Goal: Information Seeking & Learning: Check status

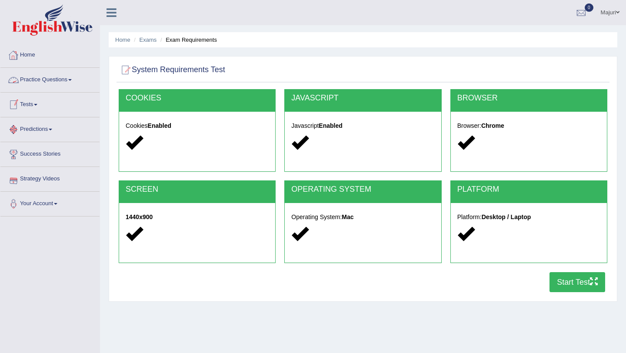
click at [37, 83] on link "Practice Questions" at bounding box center [49, 79] width 99 height 22
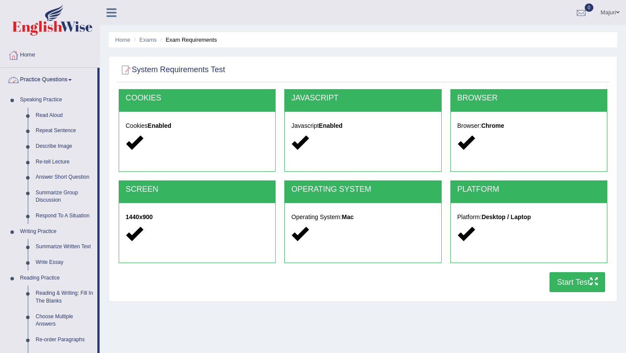
click at [50, 80] on link "Practice Questions" at bounding box center [48, 79] width 97 height 22
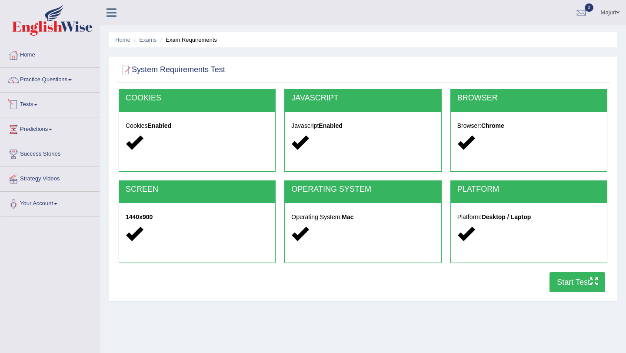
click at [25, 105] on link "Tests" at bounding box center [49, 104] width 99 height 22
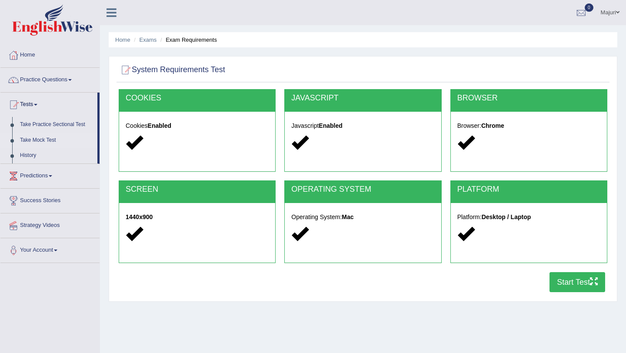
click at [44, 139] on link "Take Mock Test" at bounding box center [56, 141] width 81 height 16
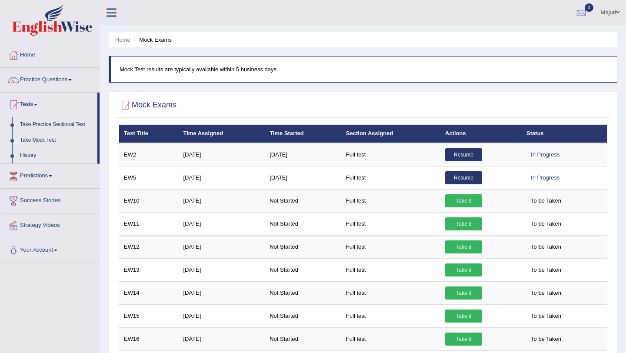
click at [22, 140] on link "Take Mock Test" at bounding box center [56, 141] width 81 height 16
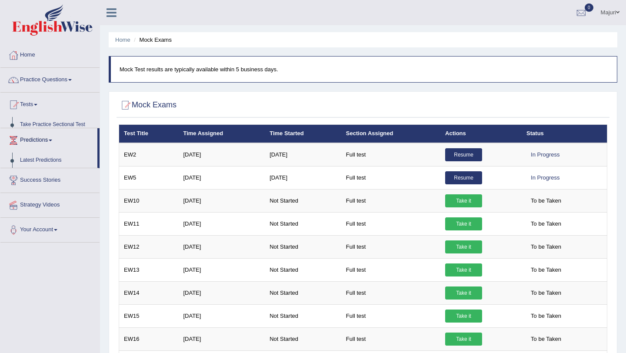
click at [35, 128] on link "Predictions" at bounding box center [48, 139] width 97 height 22
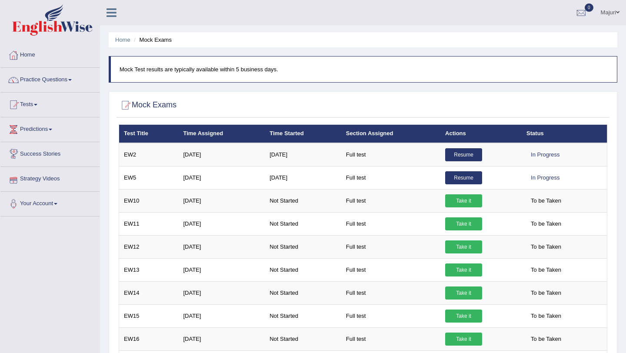
click at [36, 126] on link "Predictions" at bounding box center [49, 128] width 99 height 22
click at [27, 105] on link "Tests" at bounding box center [49, 104] width 99 height 22
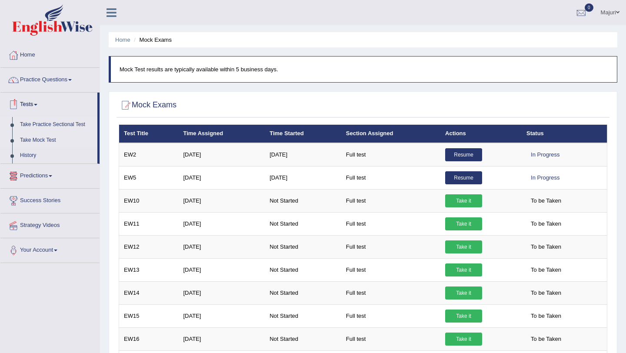
click at [34, 125] on link "Take Practice Sectional Test" at bounding box center [56, 125] width 81 height 16
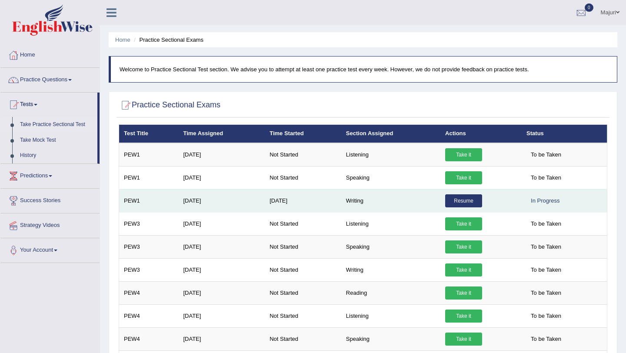
click at [470, 202] on link "Resume" at bounding box center [463, 200] width 37 height 13
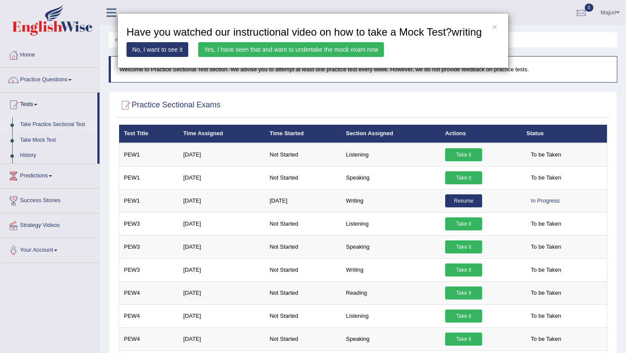
click at [292, 57] on link "Yes, I have seen that and want to undertake the mock exam now" at bounding box center [291, 49] width 186 height 15
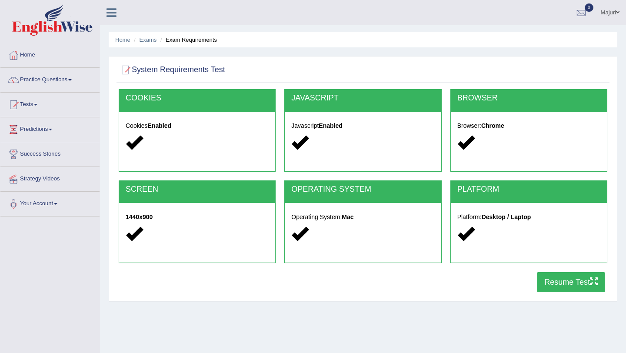
click at [566, 286] on button "Resume Test" at bounding box center [571, 282] width 68 height 20
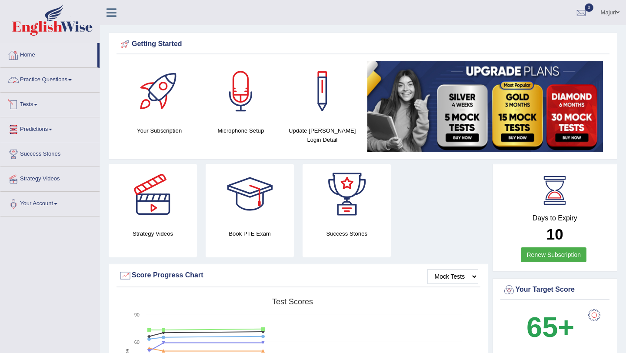
click at [38, 82] on link "Practice Questions" at bounding box center [49, 79] width 99 height 22
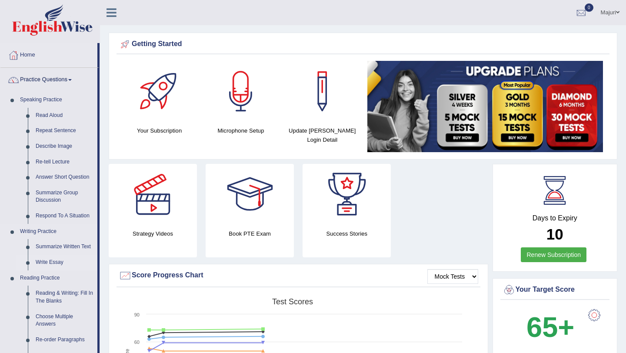
click at [46, 262] on link "Write Essay" at bounding box center [65, 263] width 66 height 16
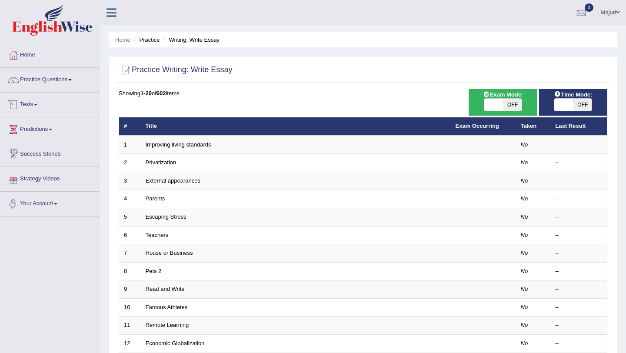
click at [33, 107] on link "Tests" at bounding box center [49, 104] width 99 height 22
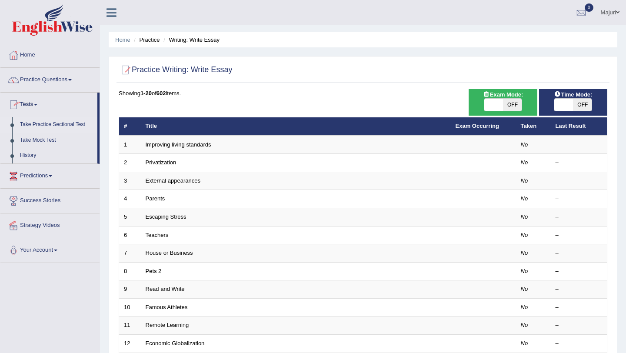
click at [28, 123] on link "Take Practice Sectional Test" at bounding box center [56, 125] width 81 height 16
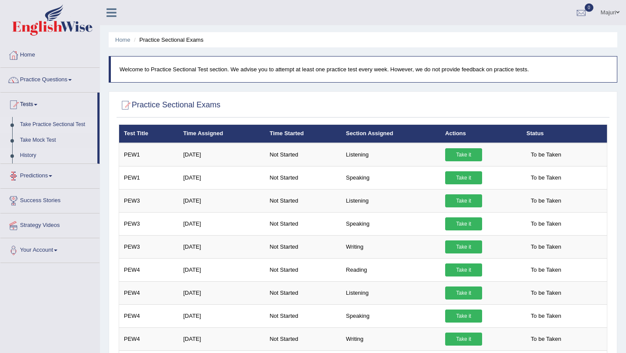
click at [30, 155] on link "History" at bounding box center [56, 156] width 81 height 16
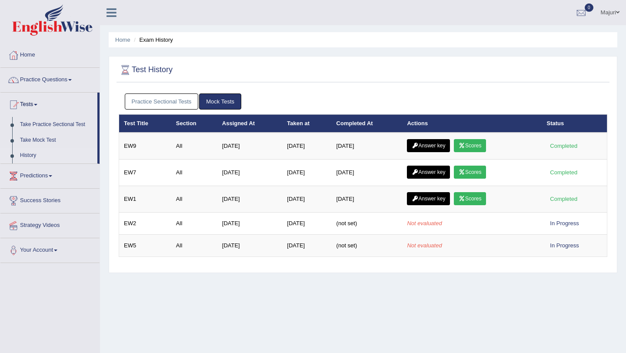
click at [172, 103] on link "Practice Sectional Tests" at bounding box center [162, 101] width 74 height 16
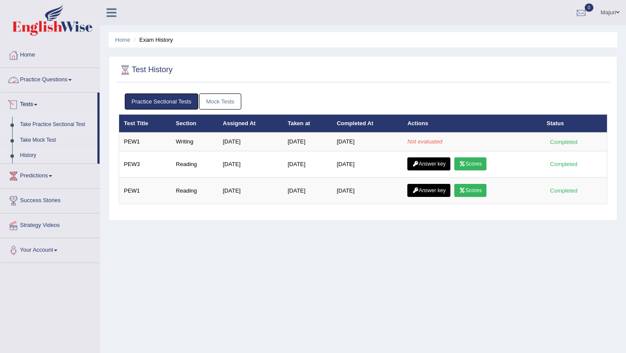
click at [37, 124] on link "Take Practice Sectional Test" at bounding box center [56, 125] width 81 height 16
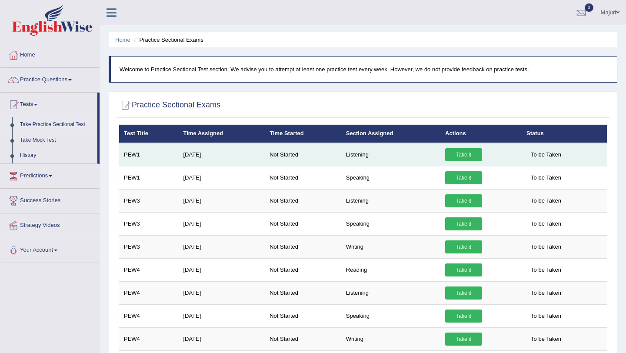
click at [460, 156] on link "Take it" at bounding box center [463, 154] width 37 height 13
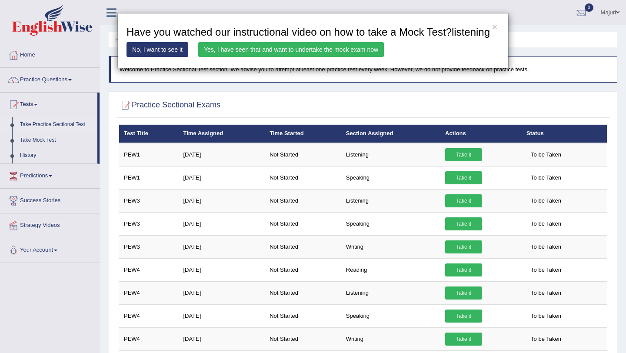
click at [319, 57] on link "Yes, I have seen that and want to undertake the mock exam now" at bounding box center [291, 49] width 186 height 15
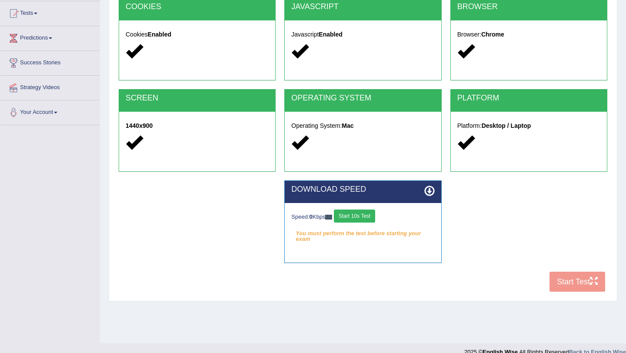
scroll to position [103, 0]
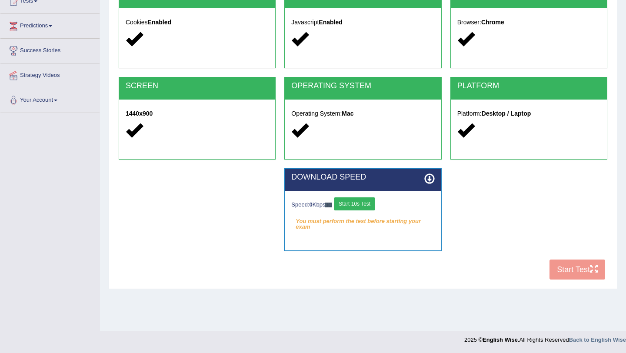
click at [563, 268] on div "COOKIES Cookies Enabled JAVASCRIPT Javascript Enabled BROWSER Browser: Chrome S…" at bounding box center [362, 135] width 493 height 298
click at [351, 204] on button "Start 10s Test" at bounding box center [354, 203] width 41 height 13
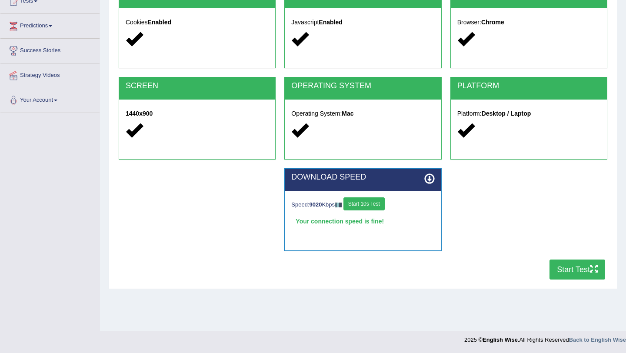
click at [568, 271] on button "Start Test" at bounding box center [577, 269] width 56 height 20
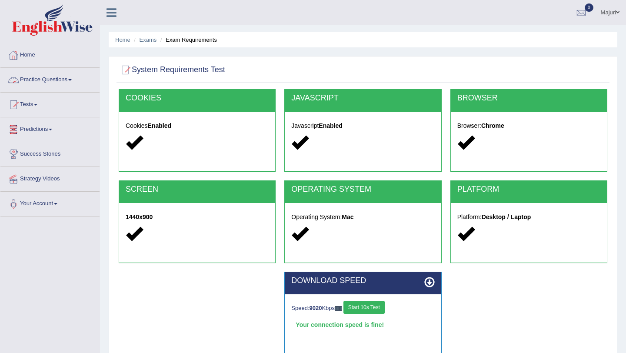
click at [47, 80] on link "Practice Questions" at bounding box center [49, 79] width 99 height 22
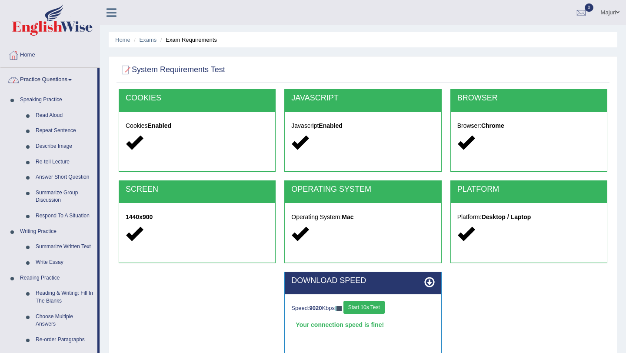
click at [59, 79] on link "Practice Questions" at bounding box center [48, 79] width 97 height 22
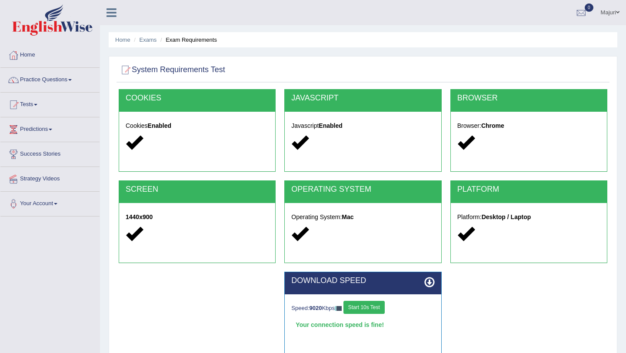
click at [33, 80] on link "Practice Questions" at bounding box center [49, 79] width 99 height 22
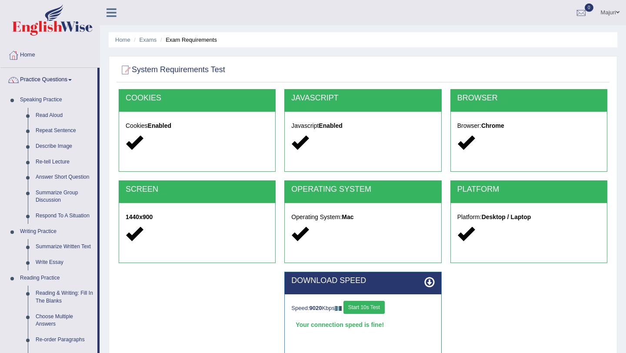
click at [33, 80] on link "Practice Questions" at bounding box center [48, 79] width 97 height 22
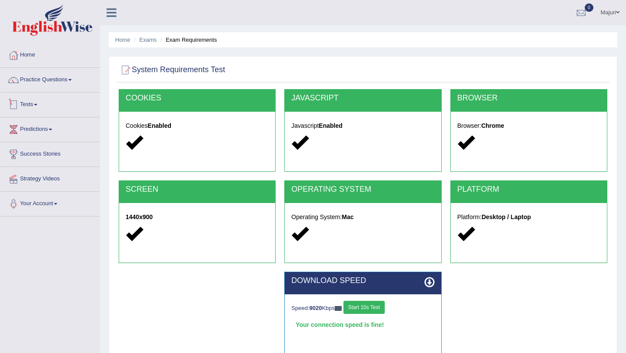
click at [29, 101] on link "Tests" at bounding box center [49, 104] width 99 height 22
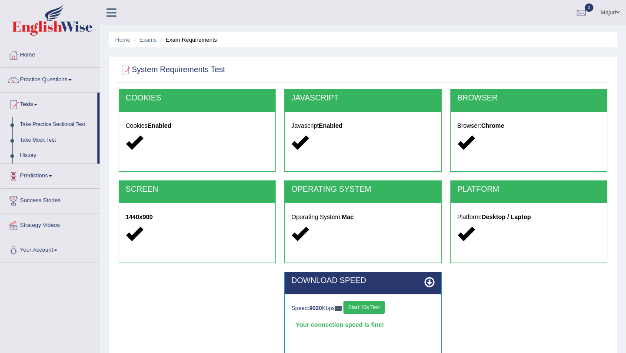
click at [41, 124] on link "Take Practice Sectional Test" at bounding box center [56, 125] width 81 height 16
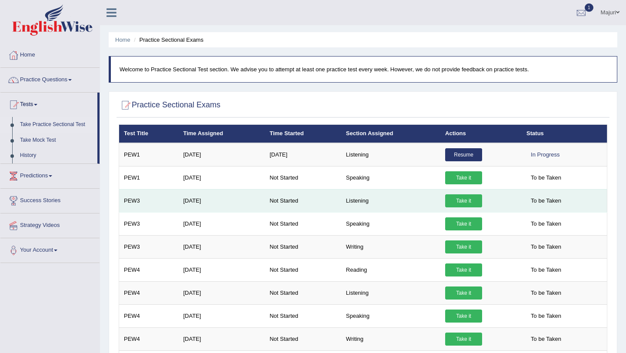
click at [460, 202] on link "Take it" at bounding box center [463, 200] width 37 height 13
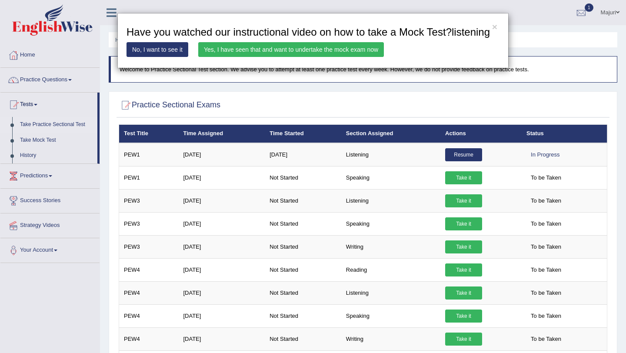
click at [312, 57] on link "Yes, I have seen that and want to undertake the mock exam now" at bounding box center [291, 49] width 186 height 15
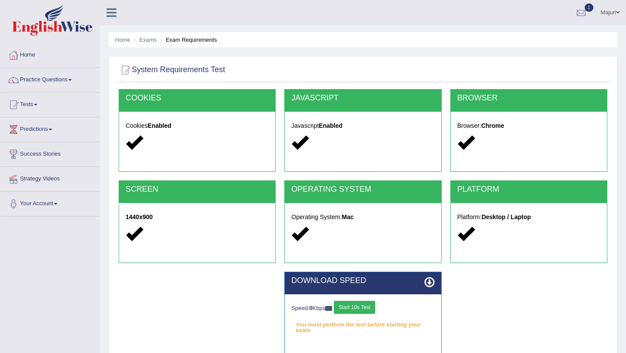
click at [353, 307] on button "Start 10s Test" at bounding box center [354, 307] width 41 height 13
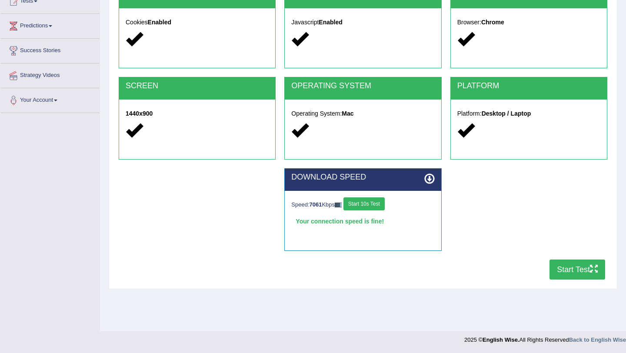
click at [562, 268] on button "Start Test" at bounding box center [577, 269] width 56 height 20
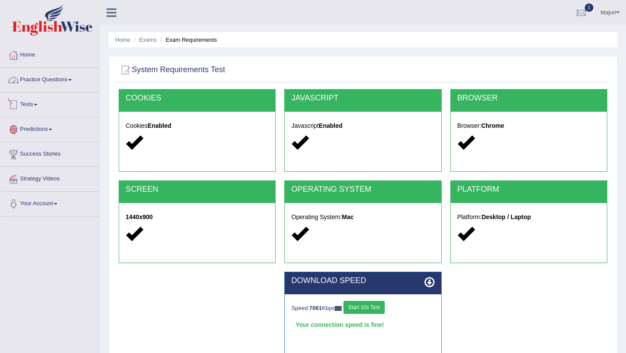
click at [32, 105] on link "Tests" at bounding box center [49, 104] width 99 height 22
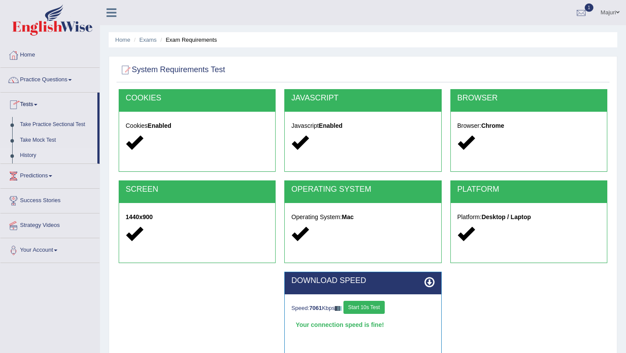
click at [33, 152] on link "History" at bounding box center [56, 156] width 81 height 16
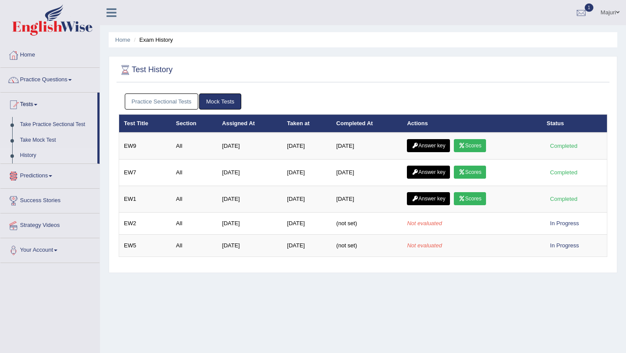
click at [156, 96] on link "Practice Sectional Tests" at bounding box center [162, 101] width 74 height 16
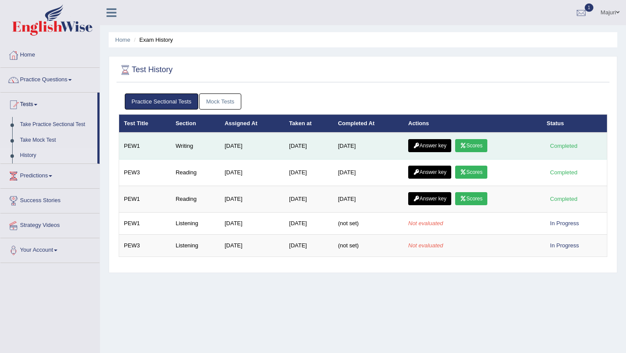
click at [472, 149] on link "Scores" at bounding box center [471, 145] width 32 height 13
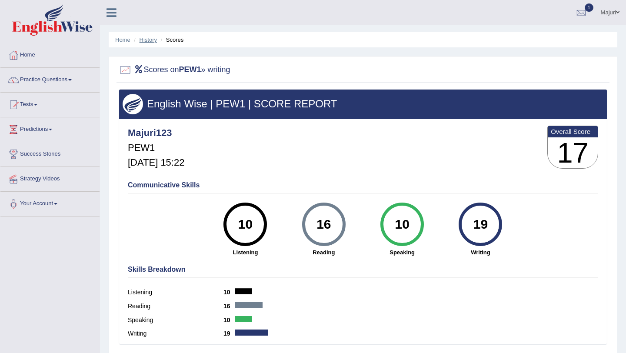
click at [147, 40] on link "History" at bounding box center [147, 39] width 17 height 7
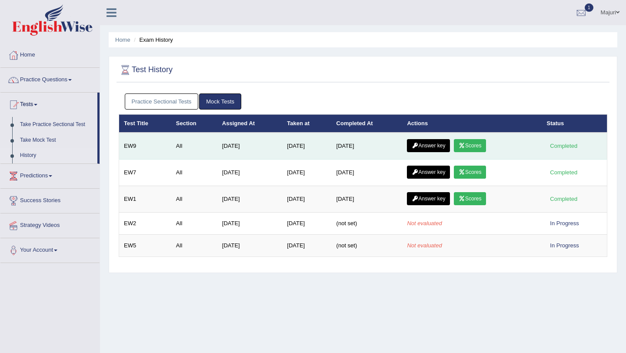
click at [421, 146] on link "Answer key" at bounding box center [428, 145] width 43 height 13
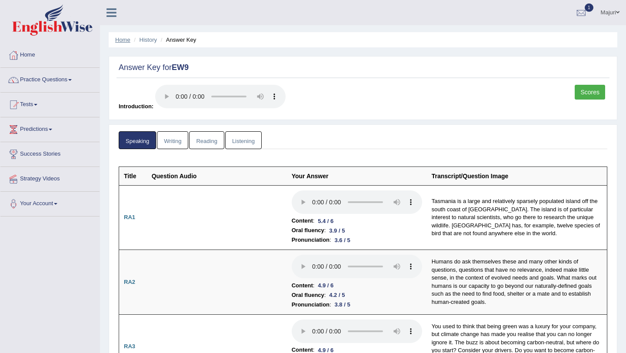
click at [124, 40] on link "Home" at bounding box center [122, 39] width 15 height 7
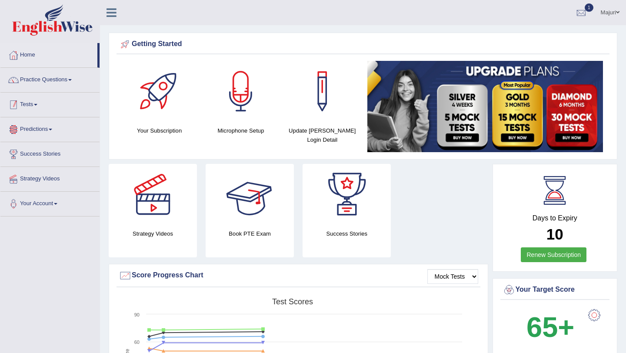
click at [20, 105] on link "Tests" at bounding box center [49, 104] width 99 height 22
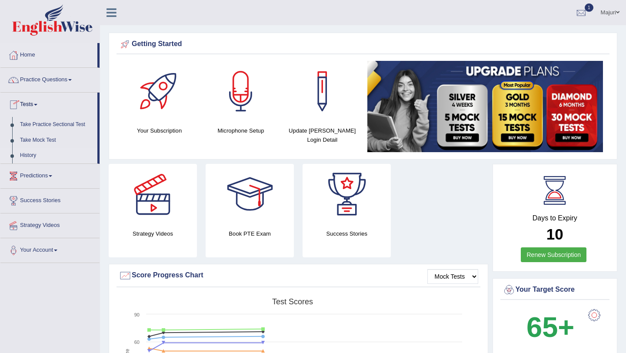
click at [30, 153] on link "History" at bounding box center [56, 156] width 81 height 16
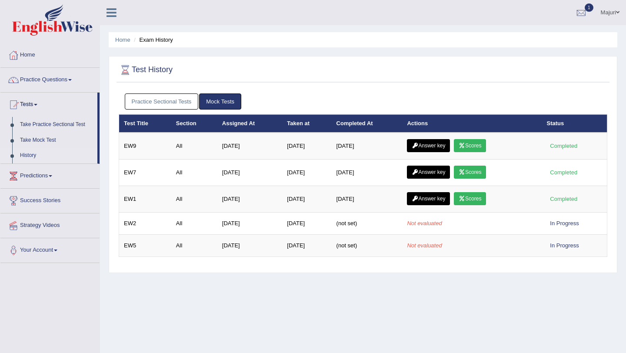
click at [162, 100] on link "Practice Sectional Tests" at bounding box center [162, 101] width 74 height 16
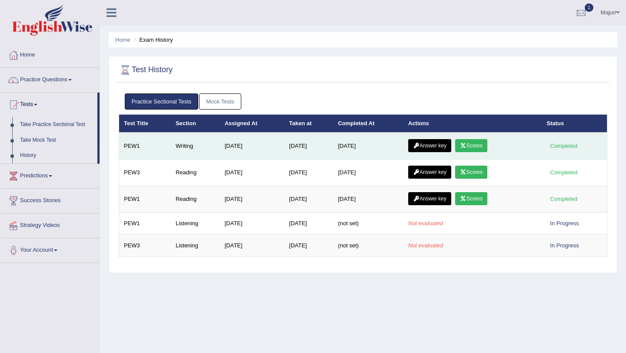
click at [433, 146] on link "Answer key" at bounding box center [429, 145] width 43 height 13
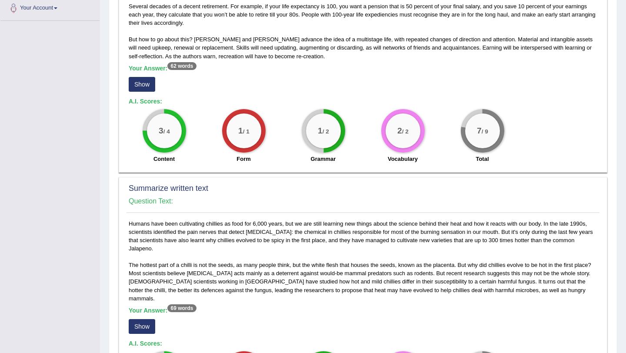
scroll to position [195, 0]
click at [151, 85] on button "Show" at bounding box center [142, 84] width 27 height 15
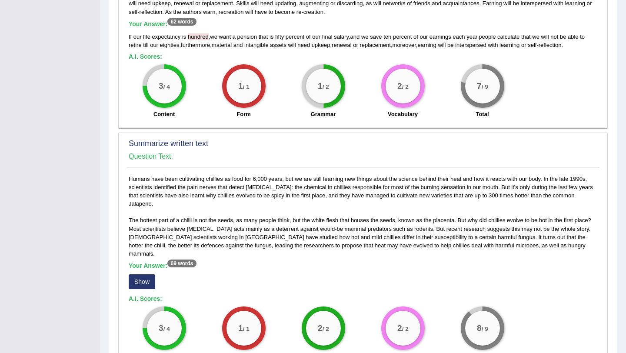
scroll to position [239, 0]
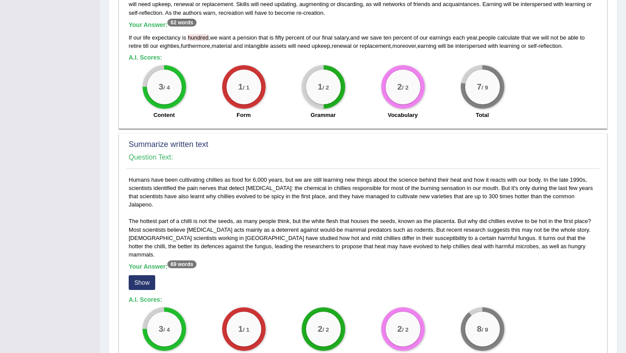
click at [148, 275] on button "Show" at bounding box center [142, 282] width 27 height 15
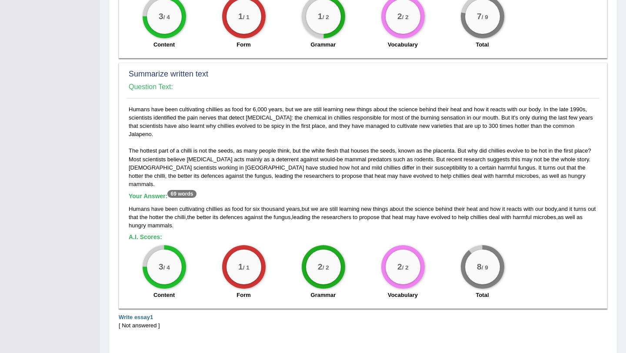
scroll to position [331, 0]
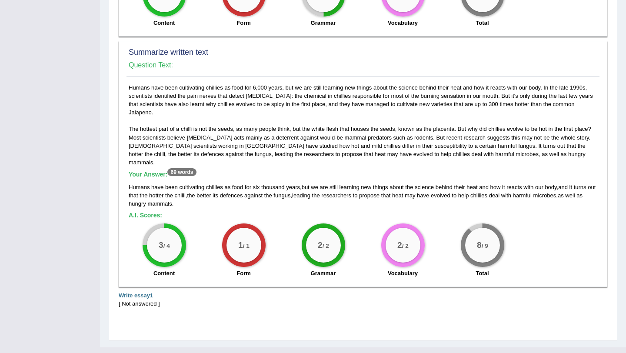
click at [139, 299] on div "[ Not answered ]" at bounding box center [363, 303] width 488 height 8
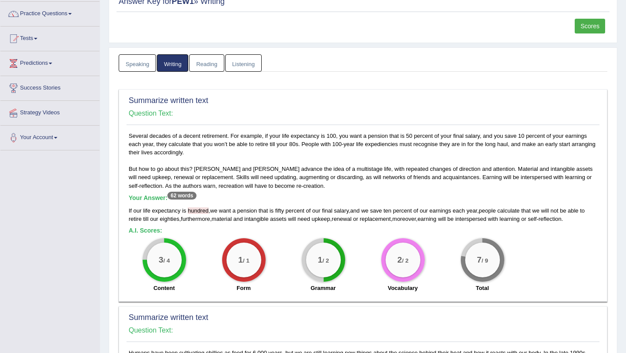
scroll to position [0, 0]
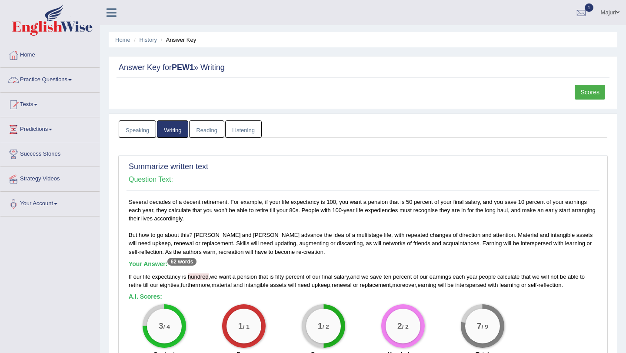
click at [69, 76] on link "Practice Questions" at bounding box center [49, 79] width 99 height 22
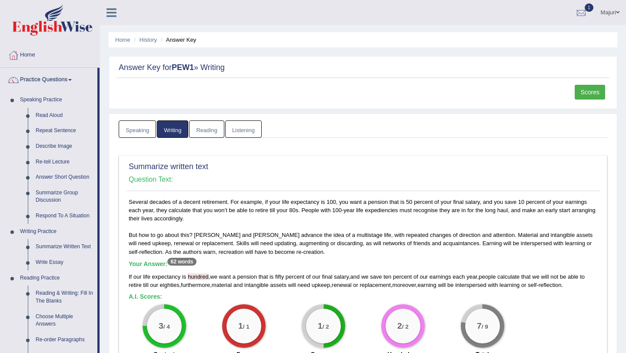
click at [35, 82] on link "Practice Questions" at bounding box center [48, 79] width 97 height 22
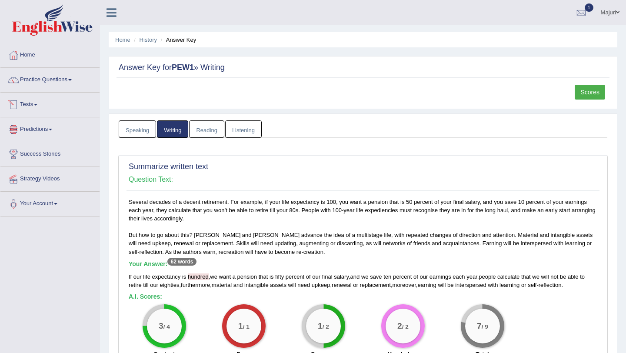
click at [28, 99] on link "Tests" at bounding box center [49, 104] width 99 height 22
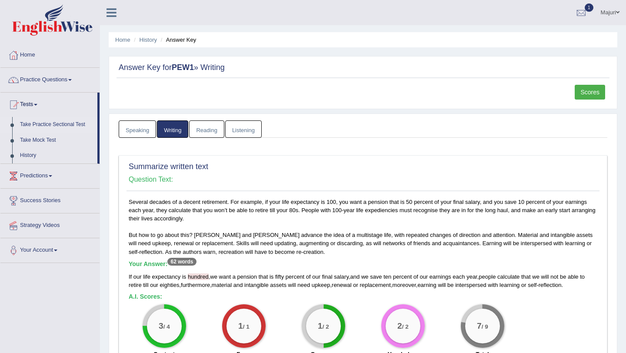
click at [35, 125] on link "Take Practice Sectional Test" at bounding box center [56, 125] width 81 height 16
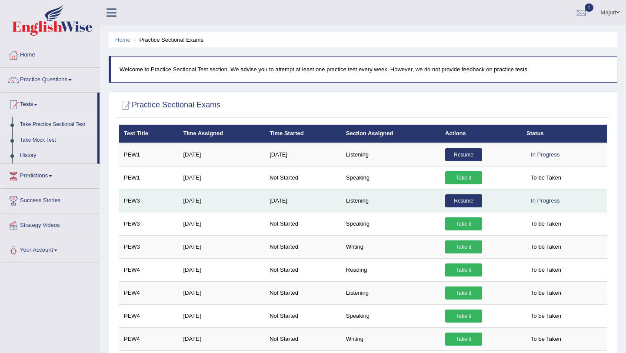
click at [461, 202] on link "Resume" at bounding box center [463, 200] width 37 height 13
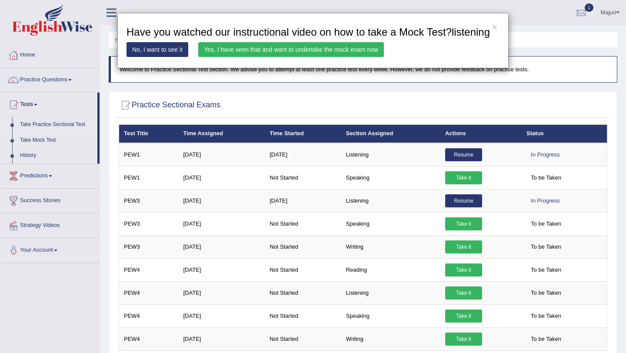
click at [337, 57] on link "Yes, I have seen that and want to undertake the mock exam now" at bounding box center [291, 49] width 186 height 15
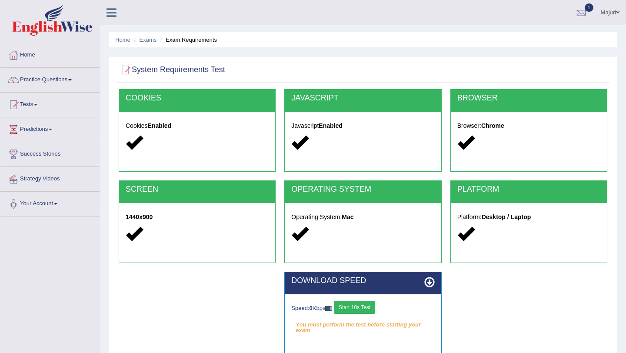
click at [353, 307] on button "Start 10s Test" at bounding box center [354, 307] width 41 height 13
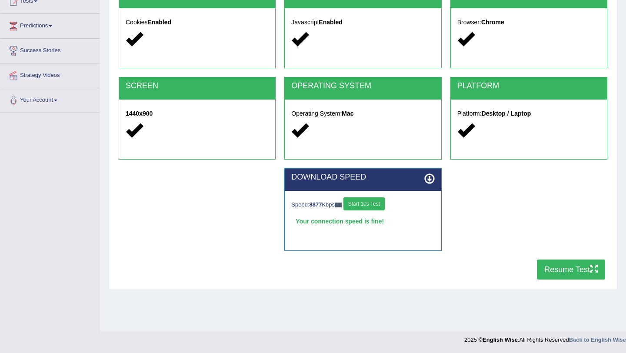
click at [570, 270] on button "Resume Test" at bounding box center [571, 269] width 68 height 20
